Goal: Book appointment/travel/reservation

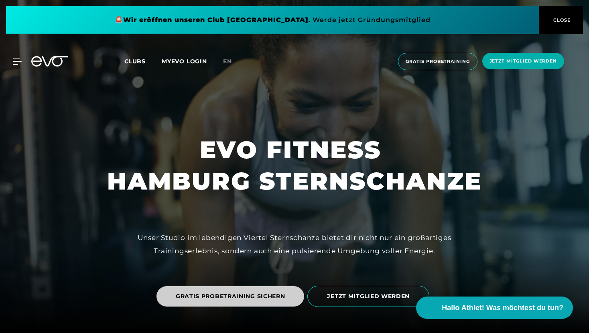
click at [271, 304] on span "GRATIS PROBETRAINING SICHERN" at bounding box center [230, 296] width 148 height 20
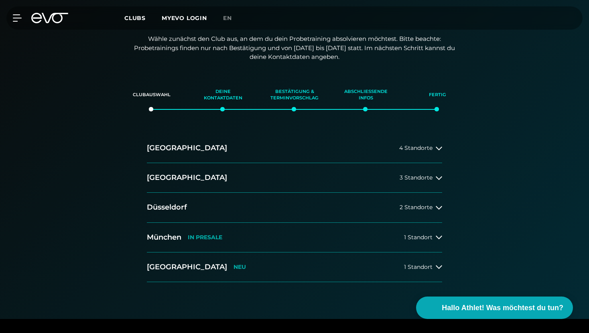
scroll to position [154, 0]
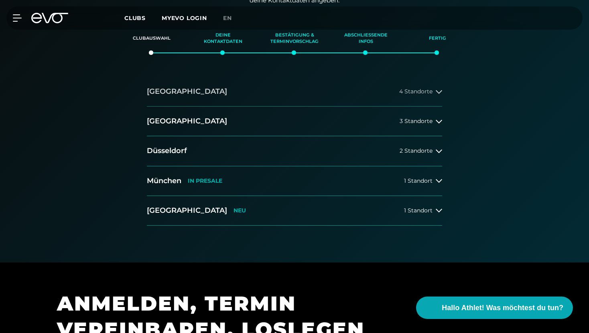
click at [329, 87] on button "[GEOGRAPHIC_DATA] 4 Standorte" at bounding box center [294, 92] width 295 height 30
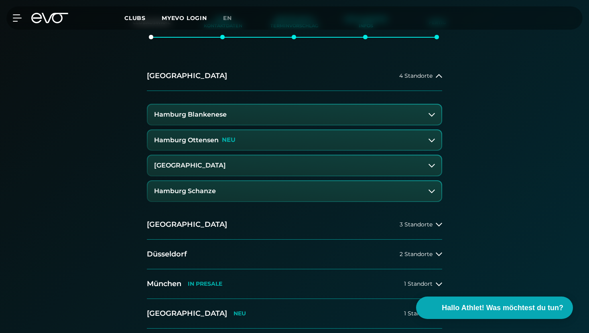
scroll to position [180, 0]
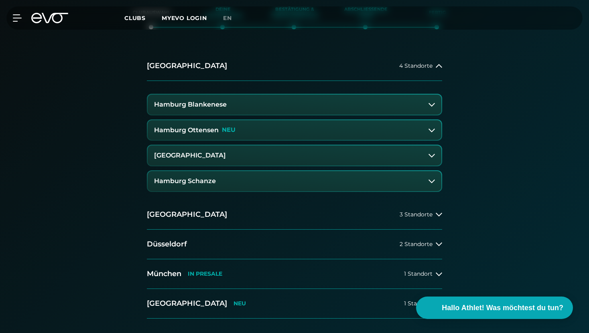
click at [312, 183] on button "Hamburg Schanze" at bounding box center [295, 181] width 294 height 20
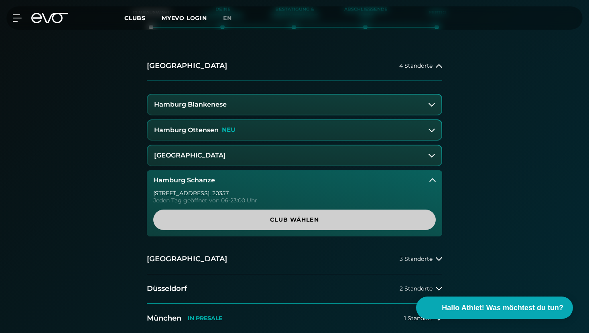
click at [311, 221] on span "Club wählen" at bounding box center [294, 220] width 244 height 8
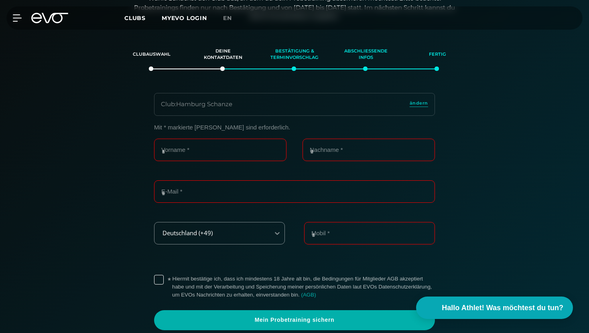
scroll to position [138, 0]
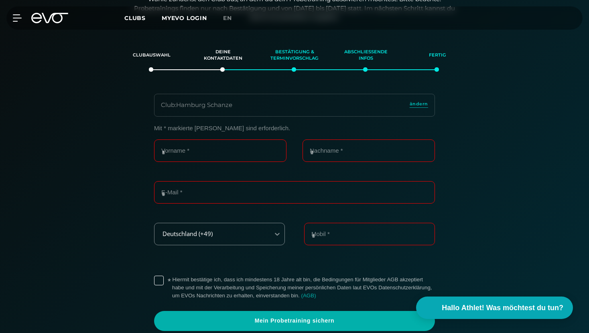
click at [233, 136] on form "Mit * markierte [PERSON_NAME] sind erforderlich. Vorname * Nachname * E-Mail * …" at bounding box center [294, 228] width 281 height 207
click at [231, 151] on input "Vorname *" at bounding box center [220, 151] width 132 height 22
type input "*****"
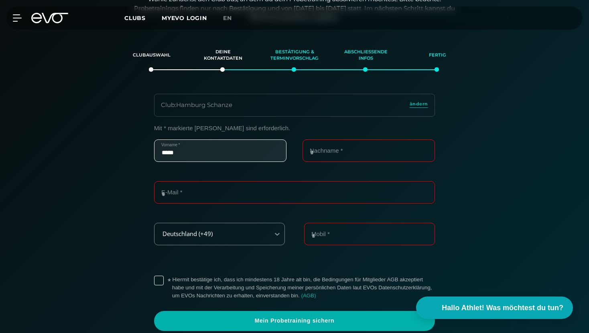
type input "*****"
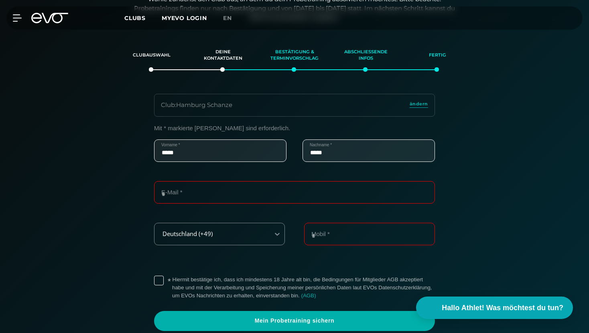
type input "**********"
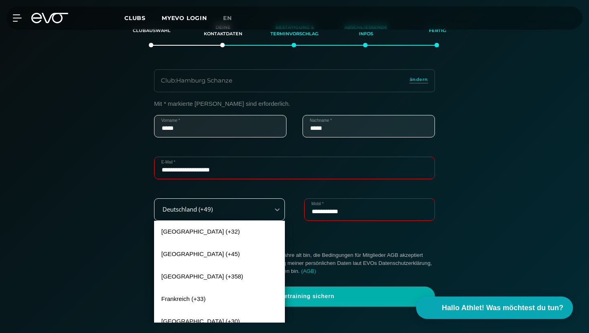
click at [252, 221] on div "[GEOGRAPHIC_DATA] (+32), 1 of 240. 240 results available. Use Up and Down to ch…" at bounding box center [219, 210] width 131 height 22
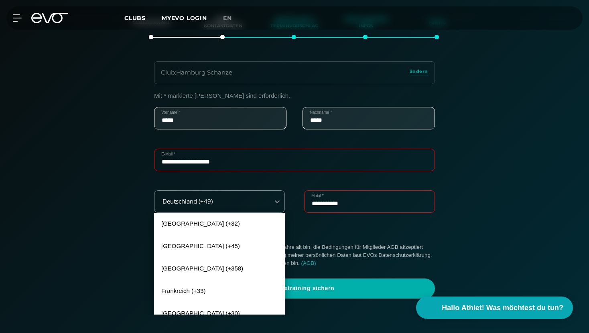
click at [316, 232] on form "**********" at bounding box center [294, 195] width 281 height 207
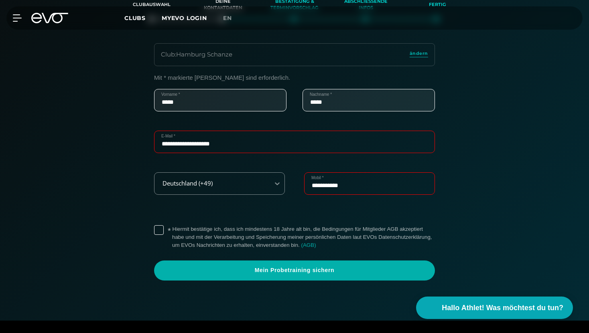
scroll to position [202, 0]
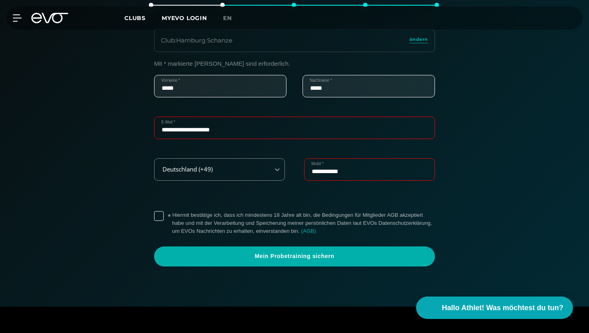
click at [355, 163] on input "**********" at bounding box center [369, 169] width 131 height 22
click at [350, 172] on input "Mobil *" at bounding box center [369, 169] width 131 height 22
type input "**********"
click at [201, 221] on label "* Hiermit bestätige ich, dass ich mindestens 18 Jahre alt bin, die Bedingungen …" at bounding box center [303, 223] width 263 height 24
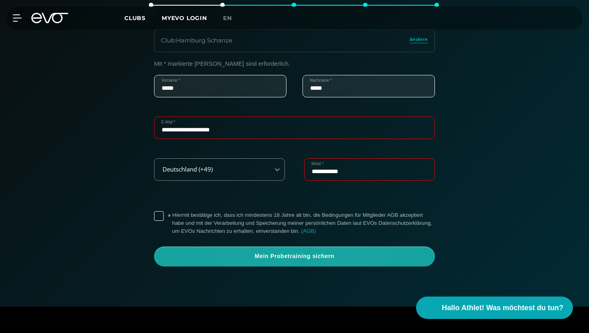
click at [235, 257] on span "Mein Probetraining sichern" at bounding box center [294, 257] width 242 height 8
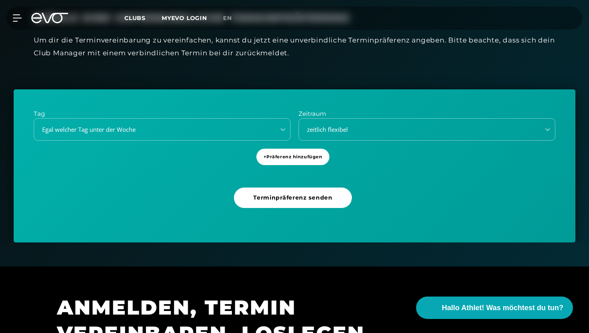
scroll to position [233, 0]
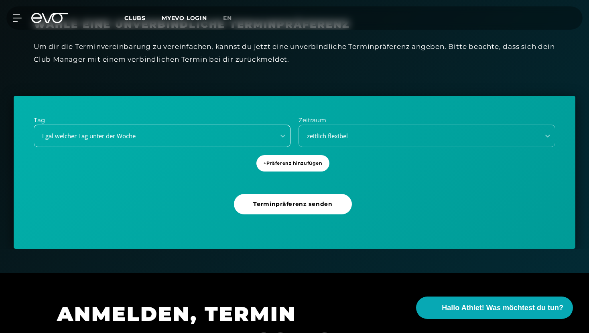
click at [238, 131] on div "Egal welcher Tag unter der Woche" at bounding box center [154, 136] width 241 height 11
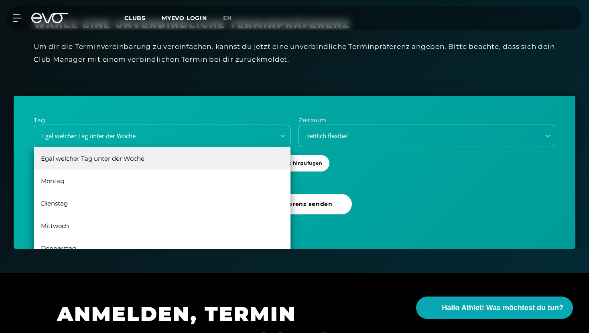
scroll to position [14, 0]
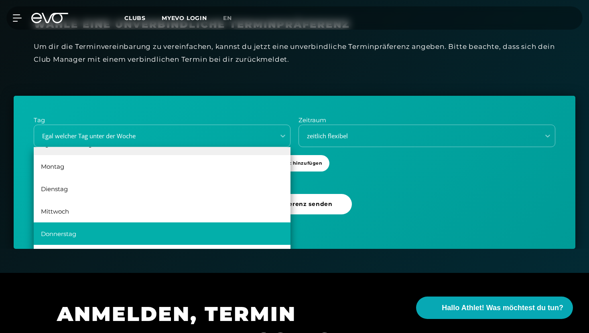
click at [189, 233] on div "Donnerstag" at bounding box center [162, 234] width 257 height 22
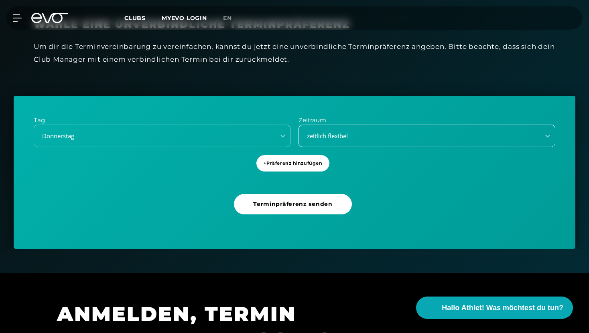
click at [345, 134] on div "zeitlich flexibel" at bounding box center [417, 136] width 235 height 9
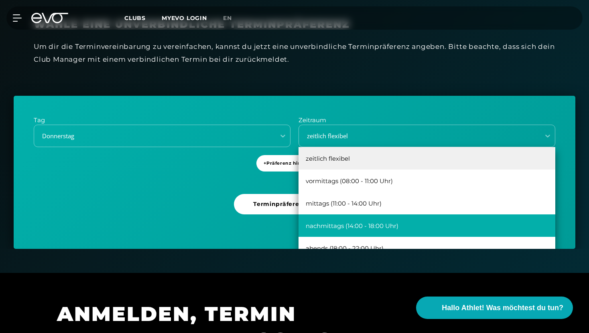
click at [338, 224] on div "nachmittags (14:00 - 18:00 Uhr)" at bounding box center [426, 226] width 257 height 22
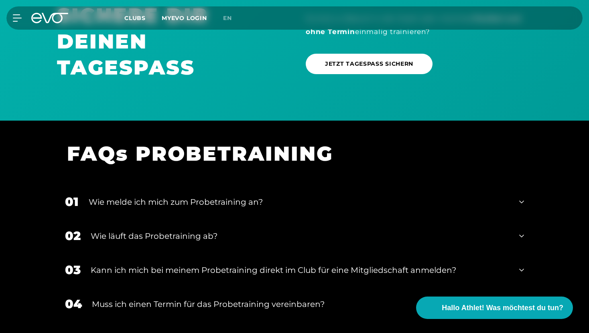
scroll to position [747, 0]
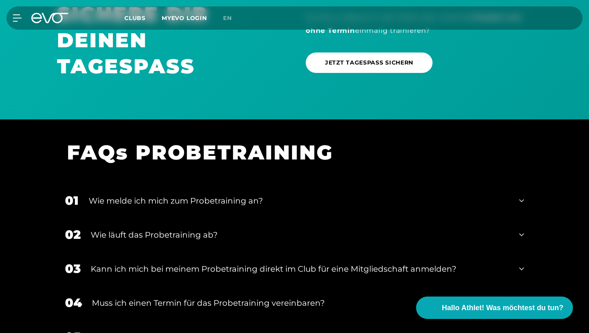
click at [322, 203] on div "Wie melde ich mich zum Probetraining an?" at bounding box center [299, 201] width 420 height 12
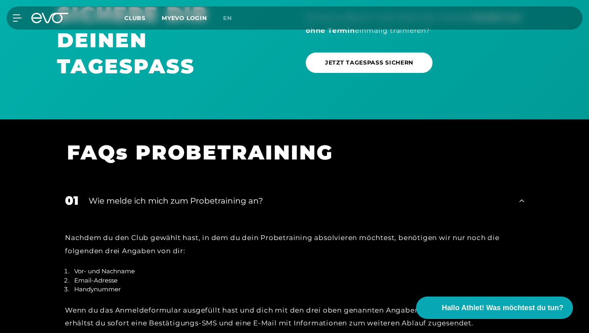
click at [322, 203] on div "Wie melde ich mich zum Probetraining an?" at bounding box center [299, 201] width 420 height 12
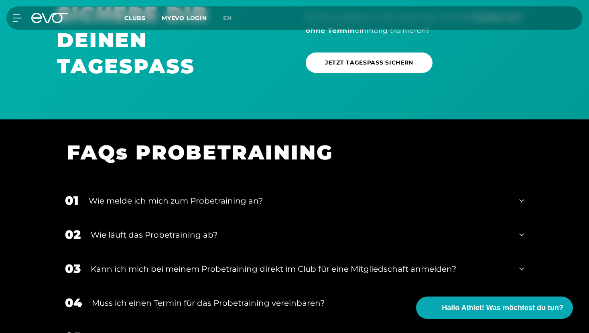
click at [314, 237] on div "Wie läuft das Probetraining ab?" at bounding box center [300, 235] width 418 height 12
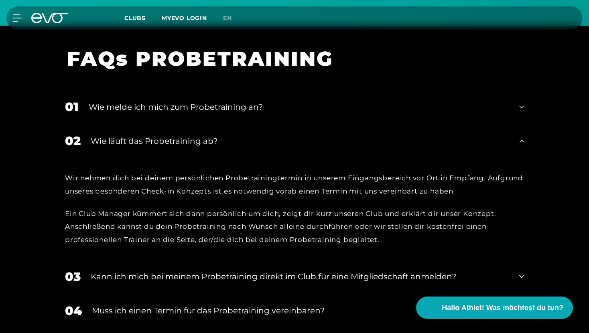
scroll to position [843, 0]
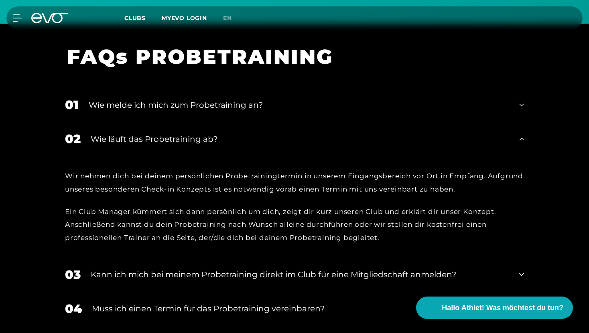
click at [328, 152] on div "02 Wie läuft das Probetraining ab?" at bounding box center [294, 139] width 475 height 34
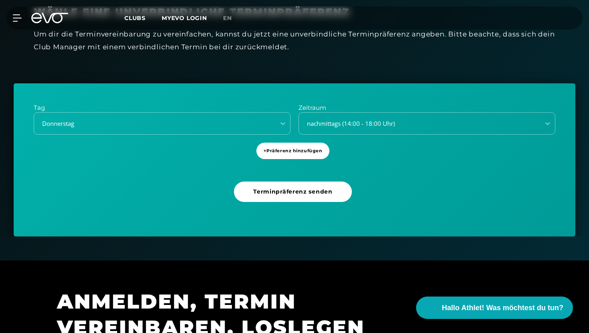
scroll to position [275, 0]
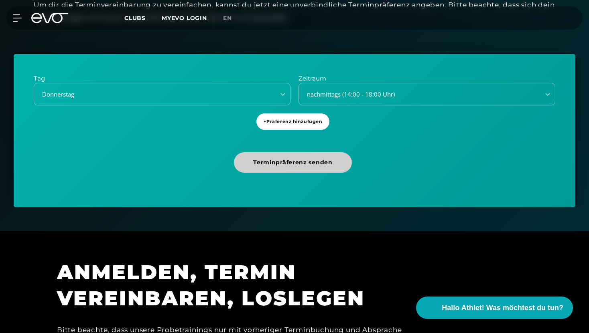
click at [325, 156] on span "Terminpräferenz senden" at bounding box center [293, 162] width 118 height 20
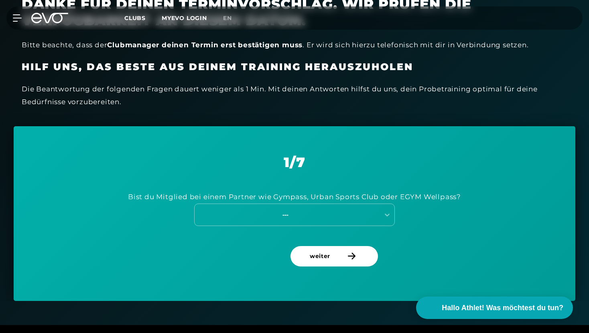
scroll to position [248, 0]
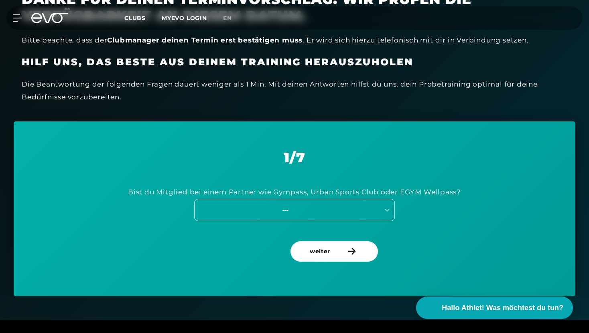
click at [318, 213] on div "---" at bounding box center [285, 209] width 180 height 9
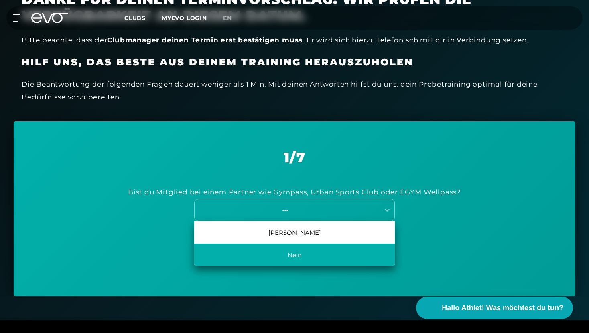
click at [310, 259] on div "Nein" at bounding box center [294, 255] width 201 height 22
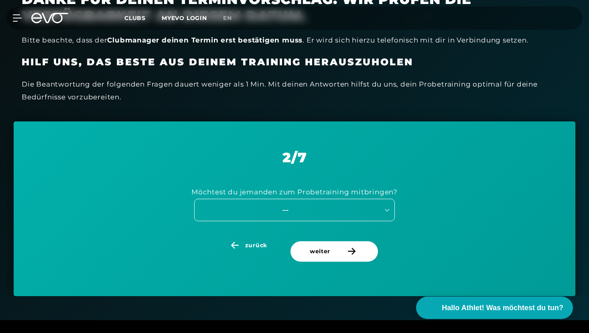
click at [341, 214] on div "---" at bounding box center [285, 209] width 180 height 9
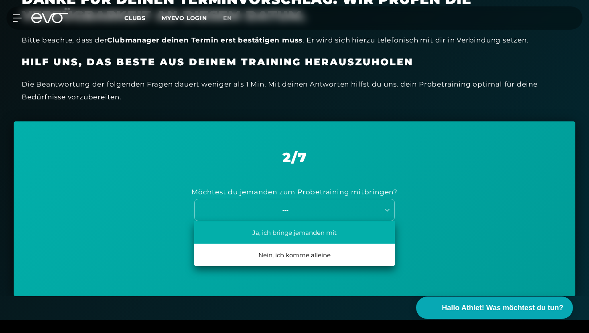
click at [333, 231] on div "Ja, ich bringe jemanden mit" at bounding box center [294, 232] width 201 height 22
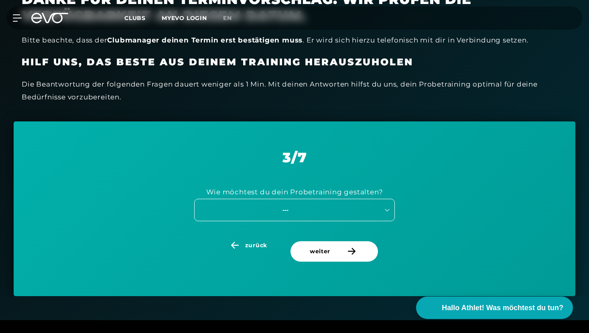
click at [336, 215] on div "---" at bounding box center [287, 210] width 185 height 11
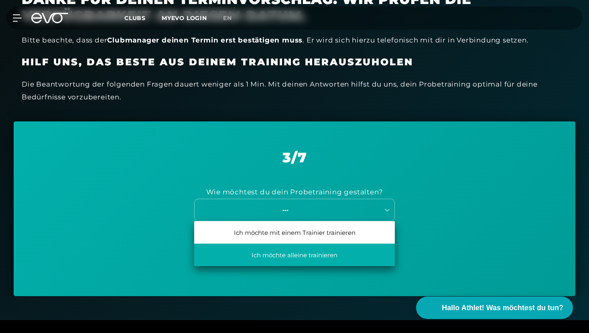
click at [337, 253] on div "Ich möchte alleine trainieren" at bounding box center [294, 255] width 201 height 22
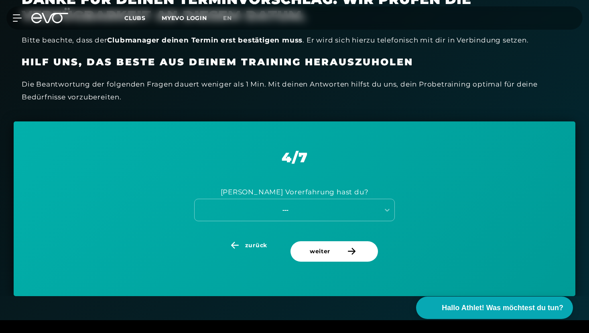
click at [342, 223] on div "[PERSON_NAME] Vorerfahrung hast du? ---" at bounding box center [294, 203] width 521 height 75
click at [346, 210] on div "---" at bounding box center [285, 209] width 180 height 9
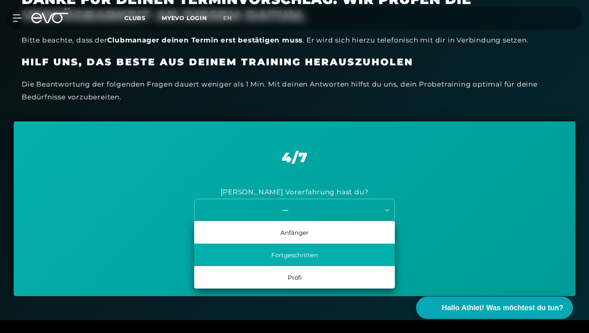
click at [339, 252] on div "Fortgeschritten" at bounding box center [294, 255] width 201 height 22
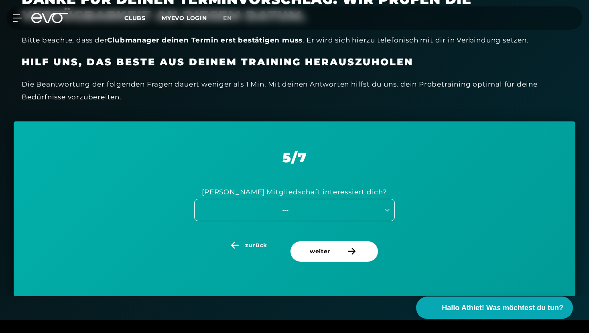
click at [345, 217] on div "---" at bounding box center [294, 210] width 201 height 22
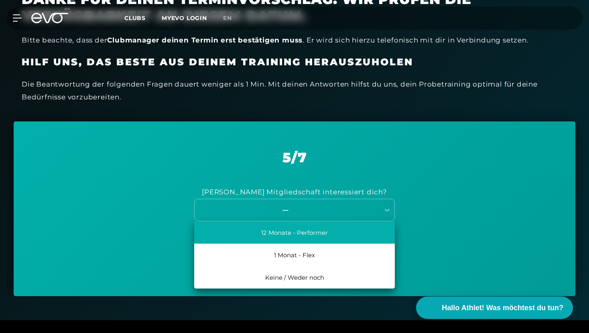
click at [341, 239] on div "12 Monate - Performer" at bounding box center [294, 232] width 201 height 22
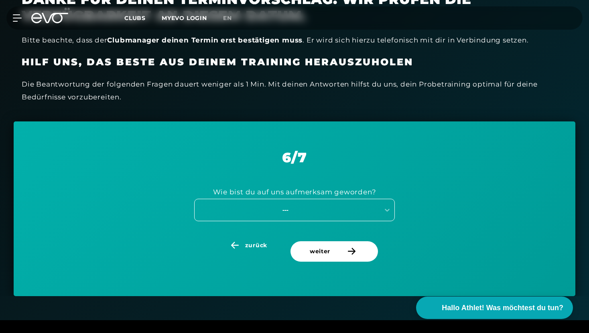
click at [350, 213] on div "---" at bounding box center [285, 209] width 180 height 9
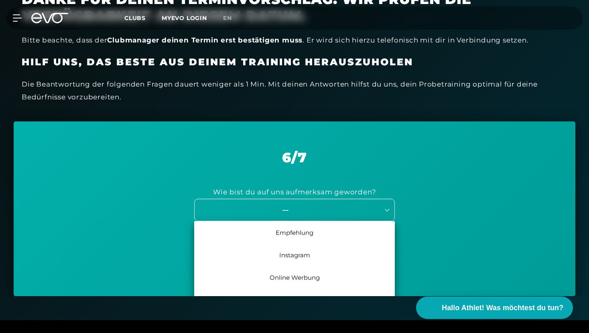
scroll to position [256, 0]
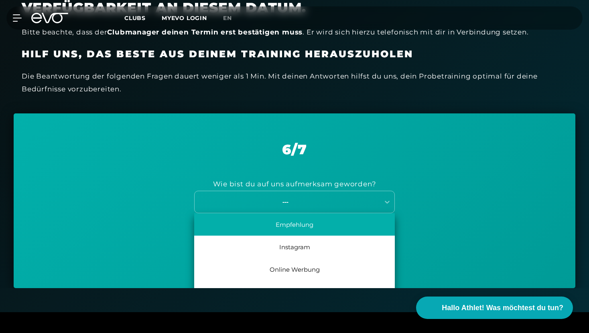
click at [347, 227] on div "Empfehlung" at bounding box center [294, 224] width 201 height 22
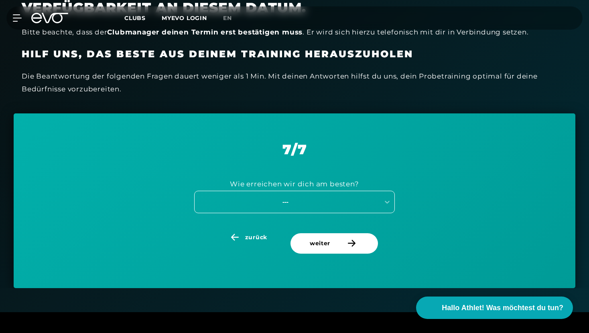
click at [351, 207] on div "---" at bounding box center [294, 202] width 201 height 22
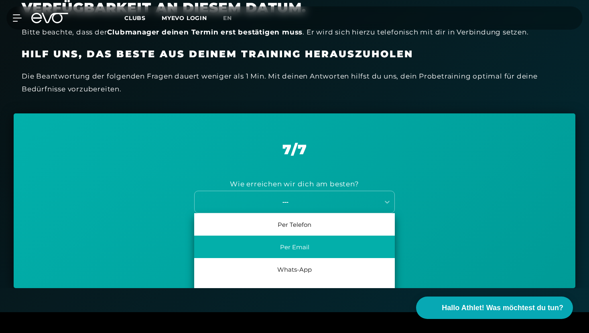
click at [343, 249] on div "Per Email" at bounding box center [294, 247] width 201 height 22
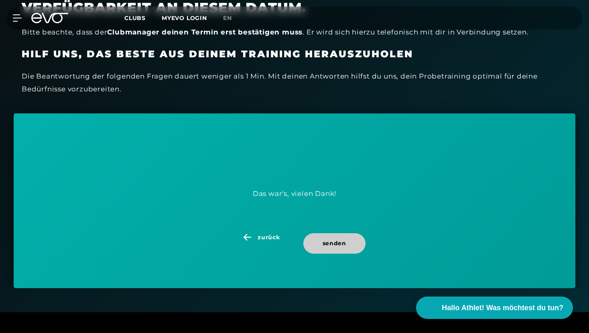
click at [344, 238] on span "senden" at bounding box center [334, 243] width 62 height 20
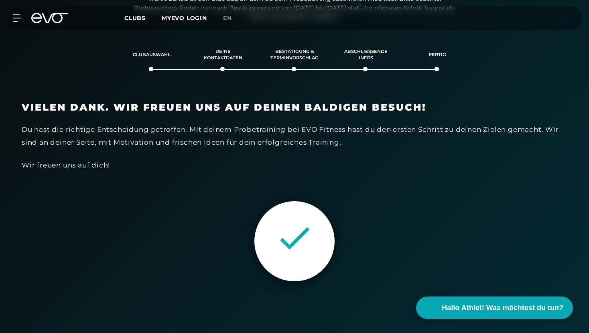
scroll to position [138, 0]
